Goal: Task Accomplishment & Management: Manage account settings

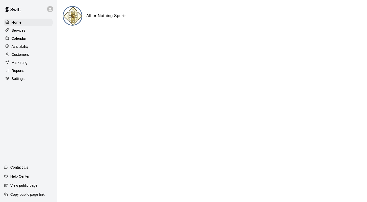
click at [18, 38] on p "Calendar" at bounding box center [19, 38] width 15 height 5
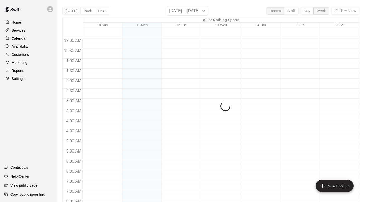
scroll to position [294, 0]
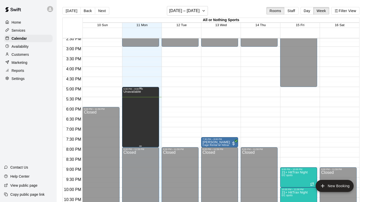
click at [144, 117] on div "Unavailable" at bounding box center [141, 191] width 34 height 202
click at [127, 108] on icon "delete" at bounding box center [129, 108] width 4 height 5
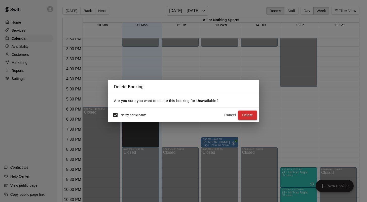
click at [253, 117] on button "Delete" at bounding box center [247, 115] width 19 height 9
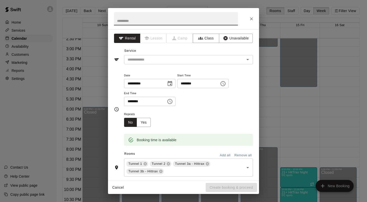
click at [173, 103] on icon "Choose time, selected time is 5:30 PM" at bounding box center [170, 102] width 6 height 6
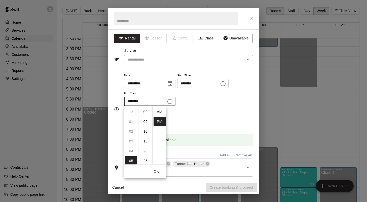
scroll to position [9, 0]
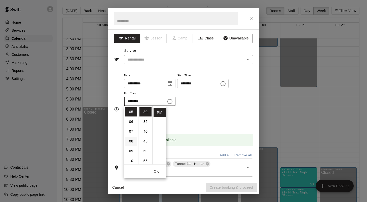
click at [128, 142] on li "08" at bounding box center [131, 141] width 12 height 9
click at [147, 112] on li "00" at bounding box center [145, 111] width 12 height 9
type input "********"
click at [156, 172] on button "OK" at bounding box center [156, 171] width 16 height 9
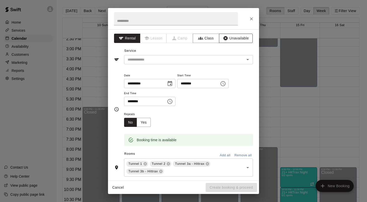
click at [238, 40] on button "Unavailable" at bounding box center [236, 38] width 34 height 9
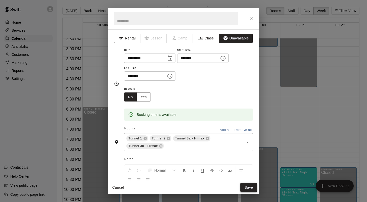
click at [248, 190] on button "Save" at bounding box center [248, 187] width 17 height 9
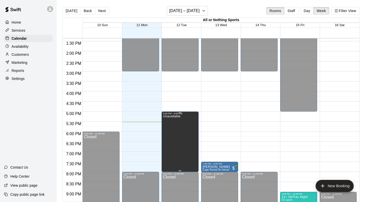
scroll to position [269, 0]
